Goal: Register for event/course

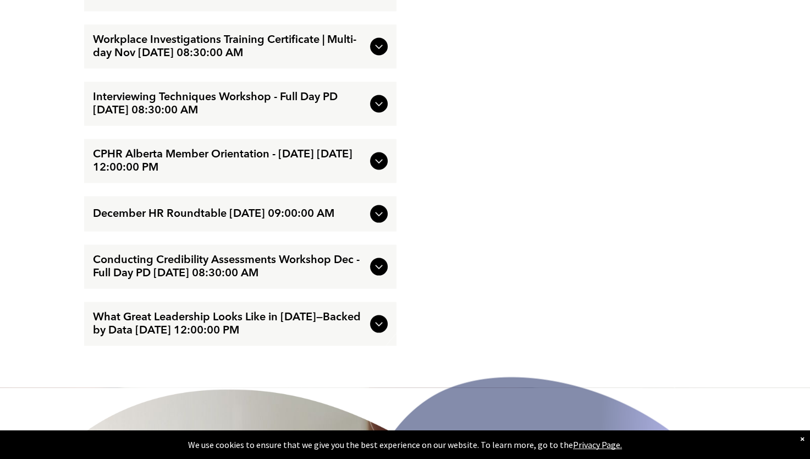
scroll to position [2090, 0]
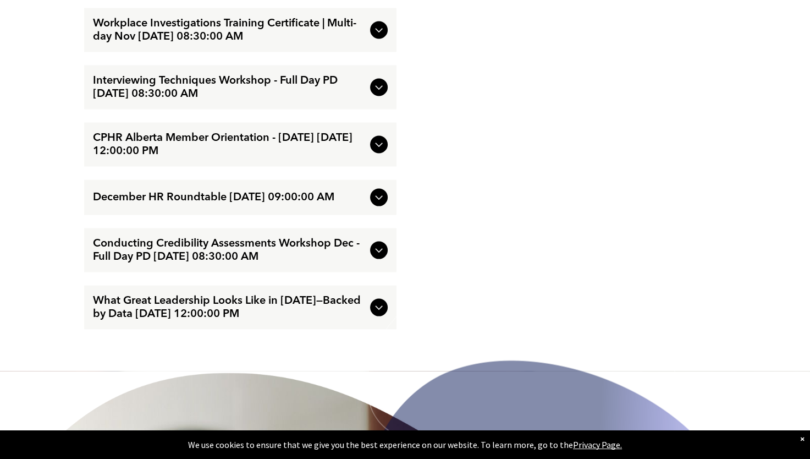
click at [249, 321] on span "What Great Leadership Looks Like in [DATE]—Backed by Data [DATE] 12:00:00 PM" at bounding box center [229, 307] width 273 height 26
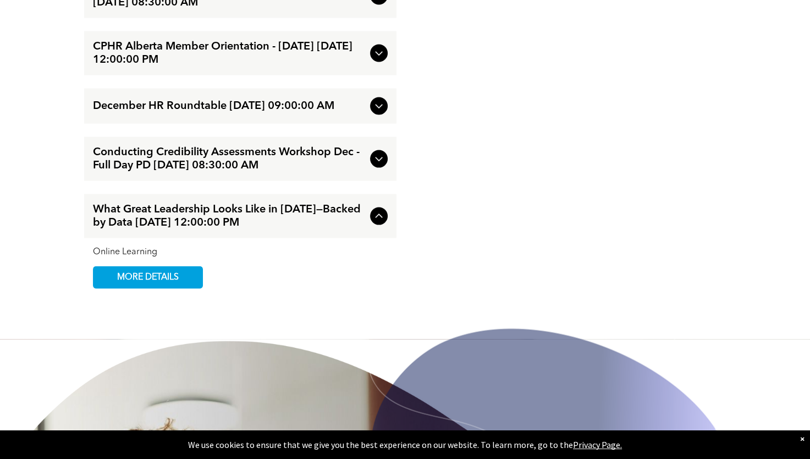
scroll to position [2141, 0]
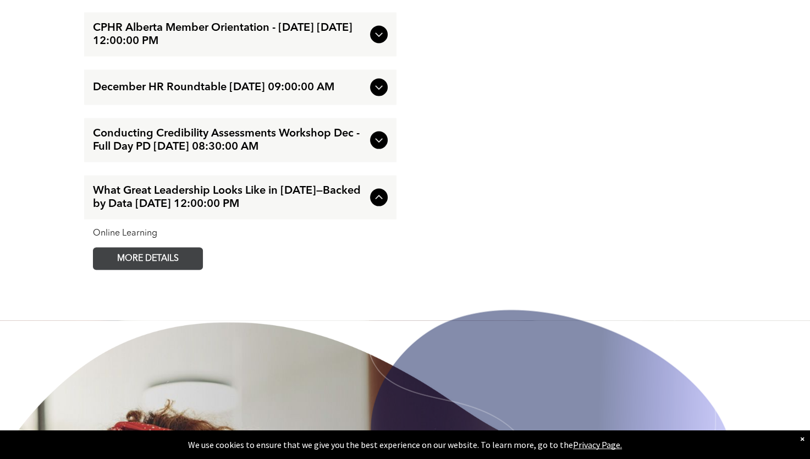
click at [184, 269] on span "MORE DETAILS" at bounding box center [147, 258] width 87 height 21
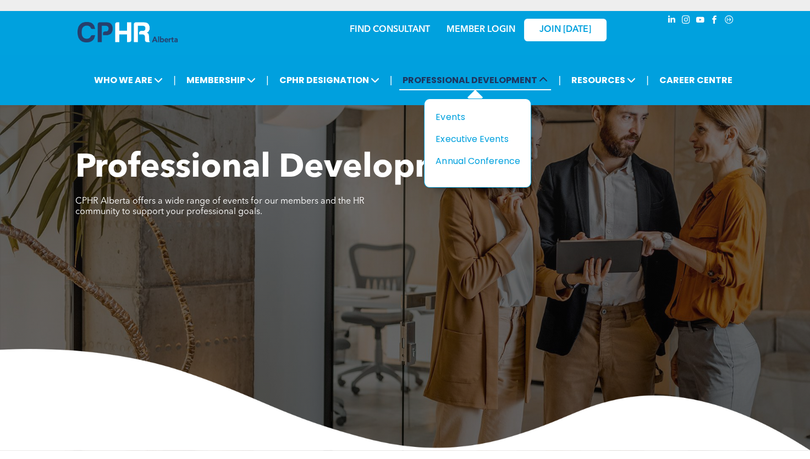
click at [489, 80] on span "PROFESSIONAL DEVELOPMENT" at bounding box center [475, 80] width 152 height 20
click at [492, 78] on span "PROFESSIONAL DEVELOPMENT" at bounding box center [475, 80] width 152 height 20
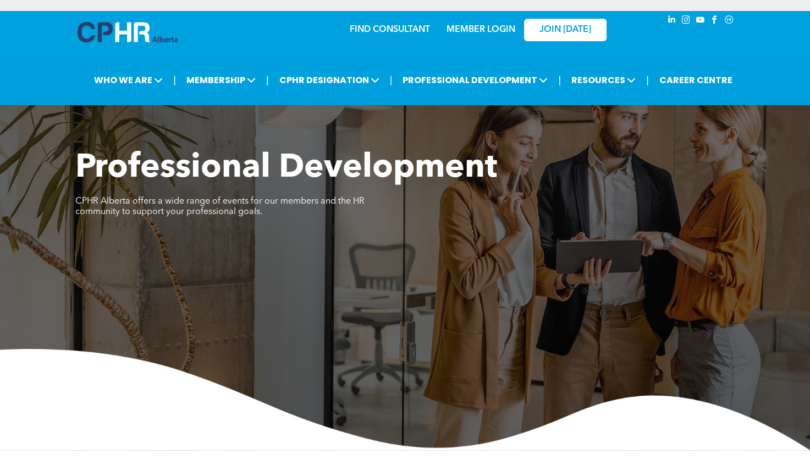
click at [589, 120] on div "Professional Development ﻿ CPHR Alberta offers a wide range of events for our m…" at bounding box center [405, 230] width 810 height 439
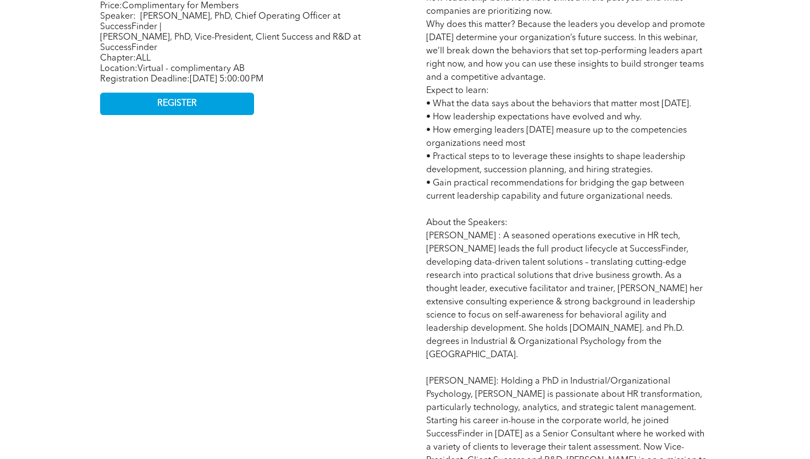
scroll to position [495, 0]
